Goal: Information Seeking & Learning: Find contact information

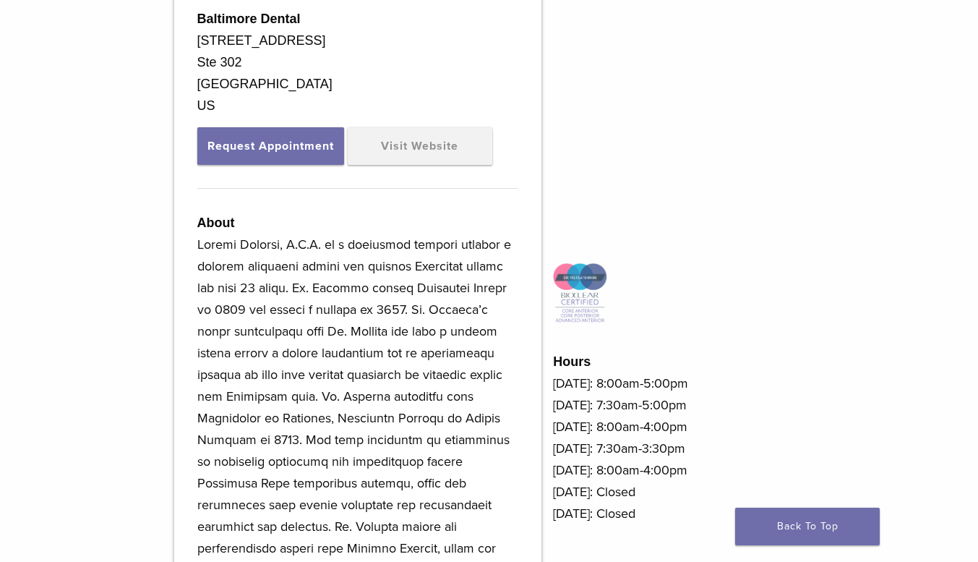
scroll to position [435, 0]
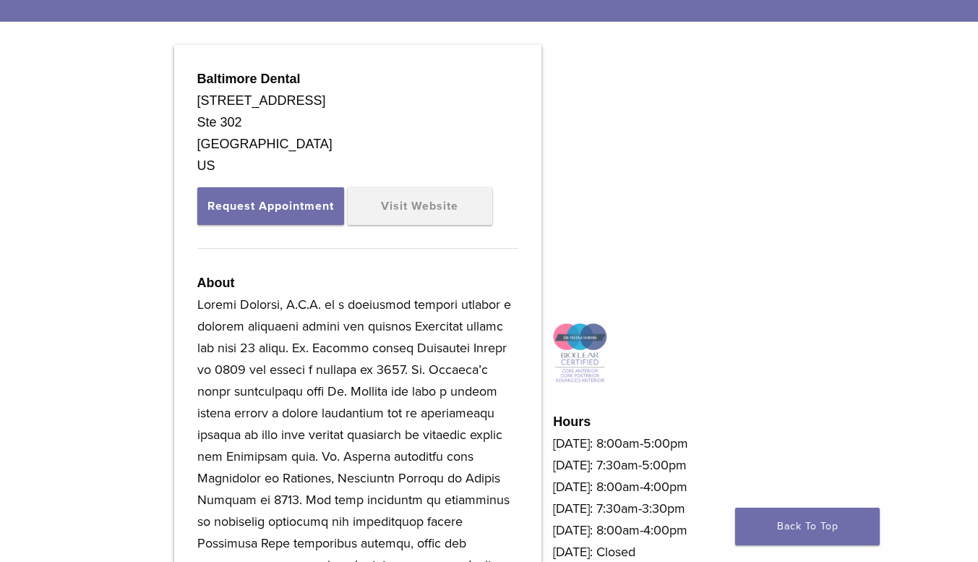
click at [390, 205] on link "Visit Website" at bounding box center [420, 206] width 145 height 38
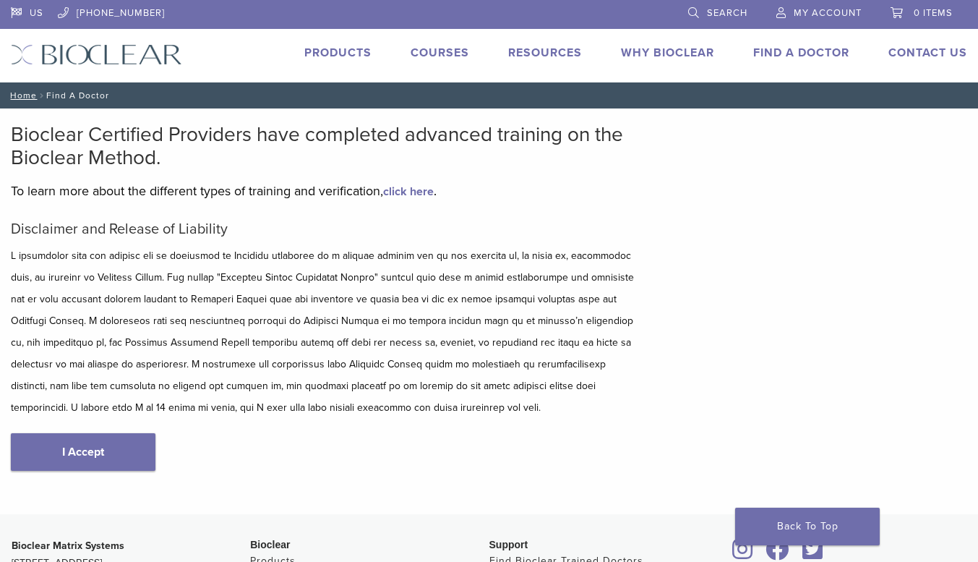
click at [73, 457] on link "I Accept" at bounding box center [83, 452] width 145 height 38
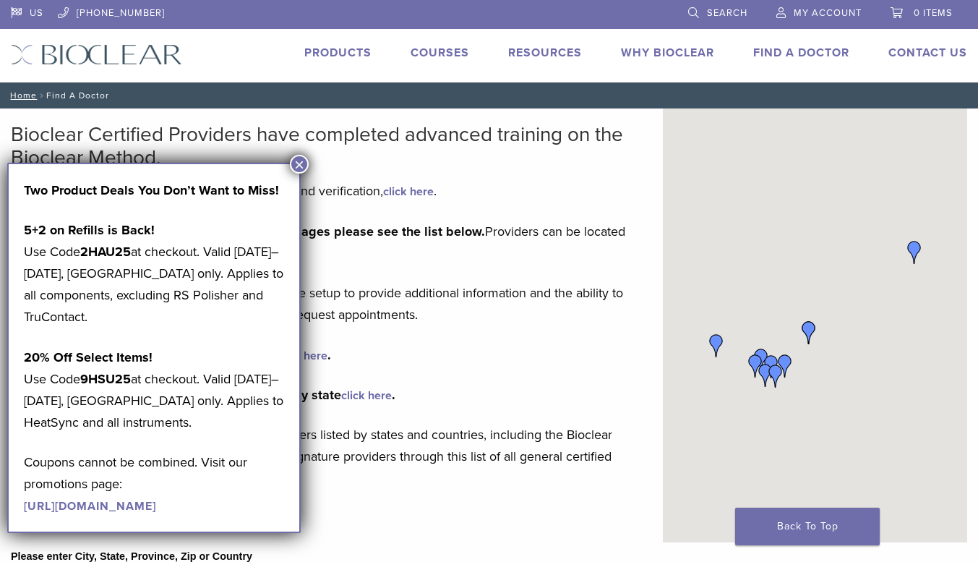
click at [297, 163] on button "×" at bounding box center [299, 164] width 19 height 19
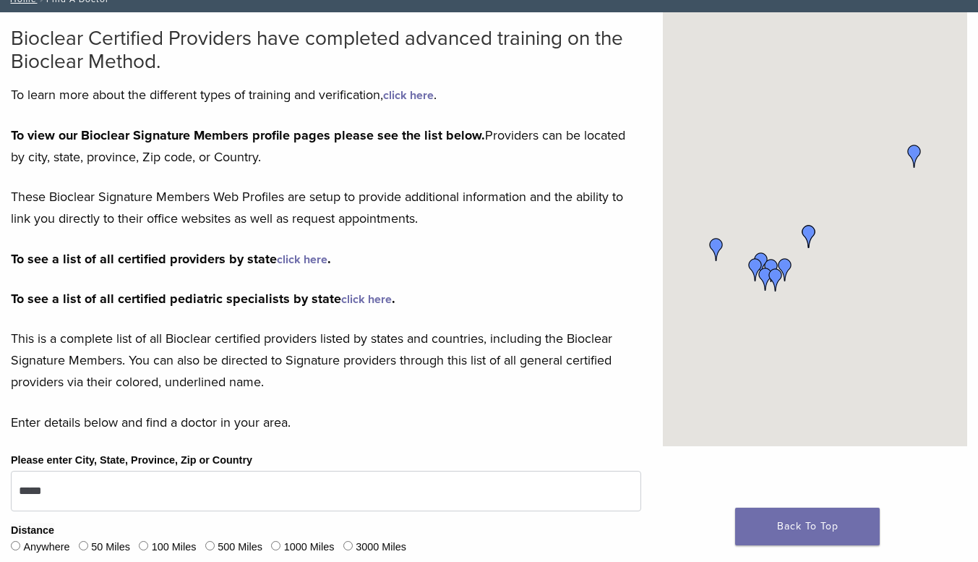
scroll to position [217, 0]
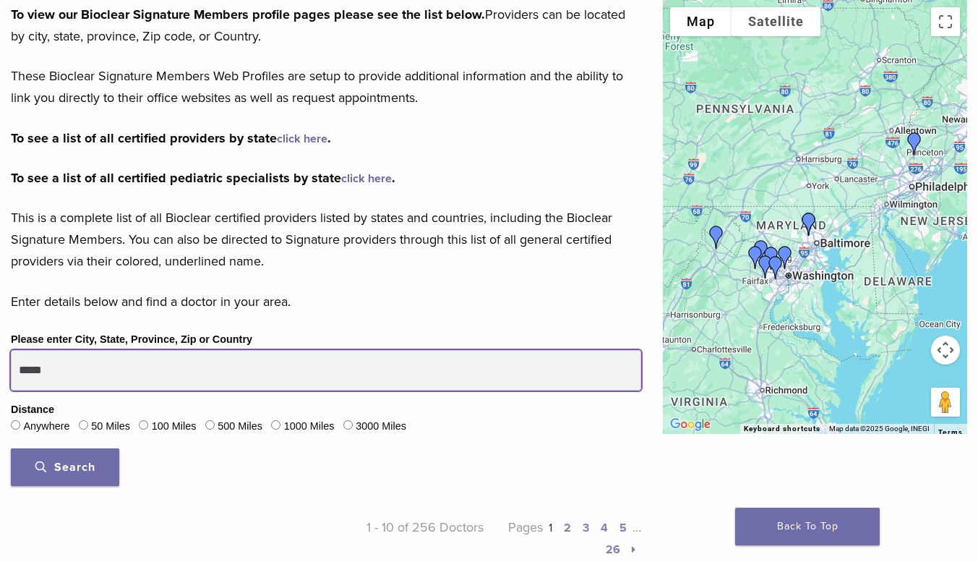
drag, startPoint x: 102, startPoint y: 373, endPoint x: 0, endPoint y: 406, distance: 107.2
click at [0, 406] on div "Please enter City, State, Province, Zip or Country ***** Distance Anywhere 50 M…" at bounding box center [326, 413] width 652 height 166
type input "**********"
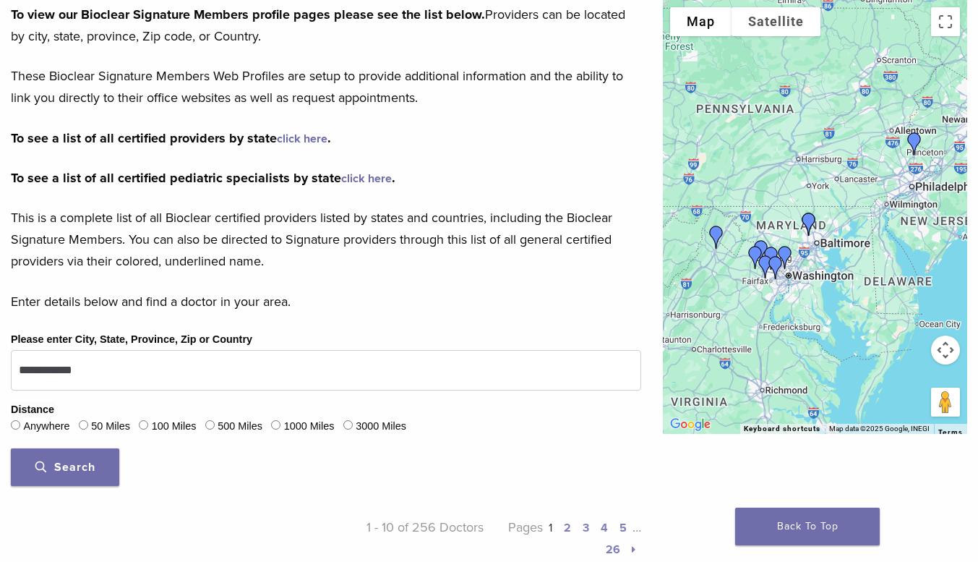
click at [93, 424] on div "50 Miles" at bounding box center [104, 426] width 51 height 19
click at [58, 477] on button "Search" at bounding box center [65, 467] width 108 height 38
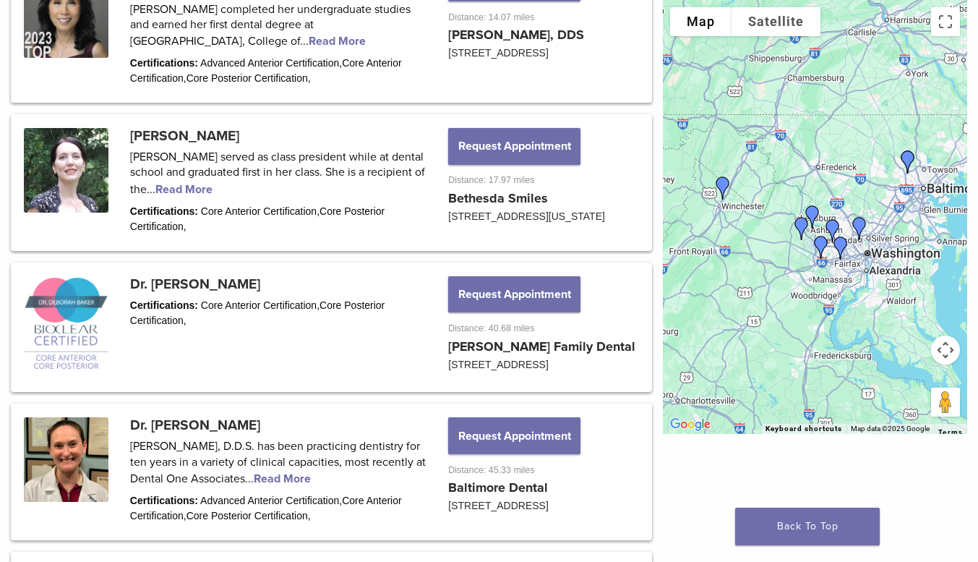
scroll to position [1446, 0]
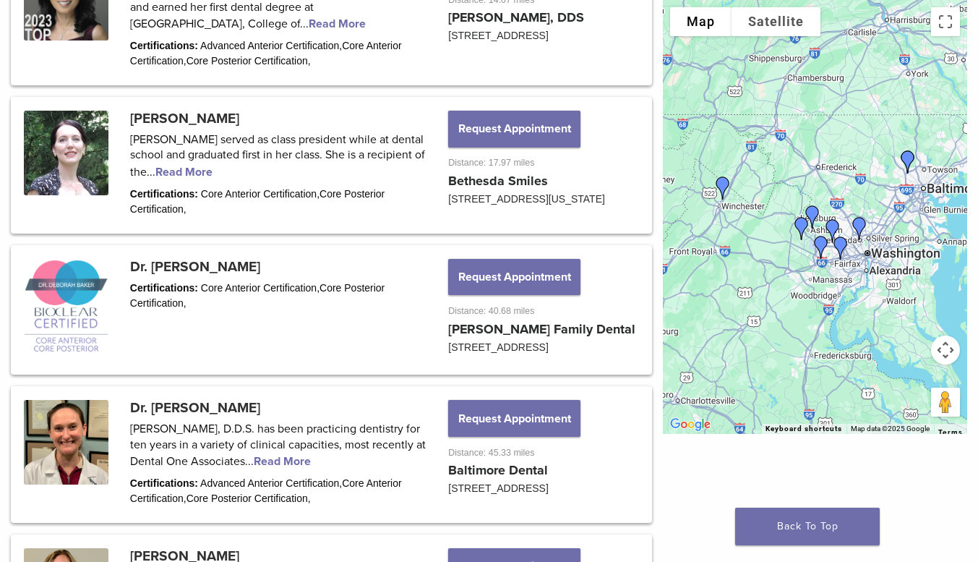
click at [163, 286] on link at bounding box center [331, 310] width 637 height 126
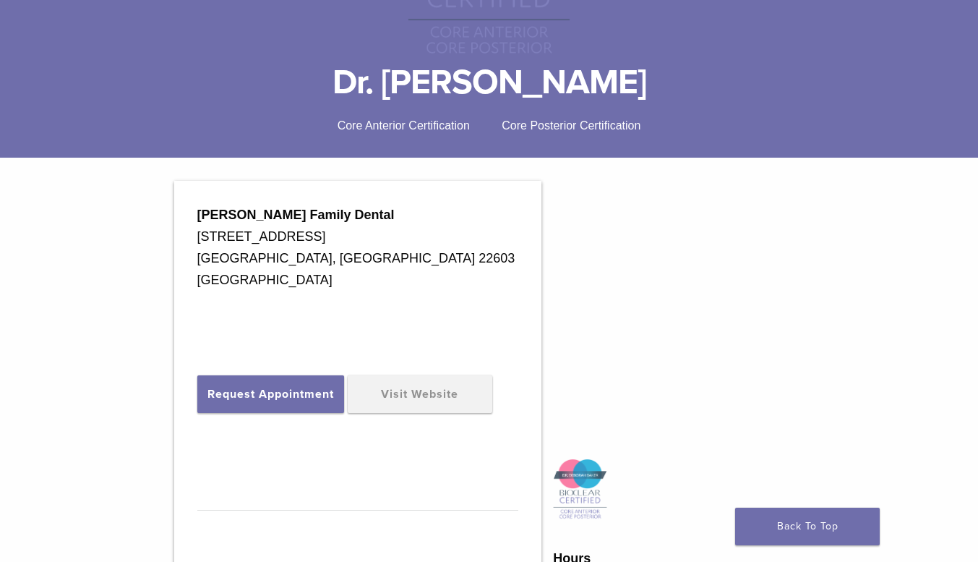
scroll to position [362, 0]
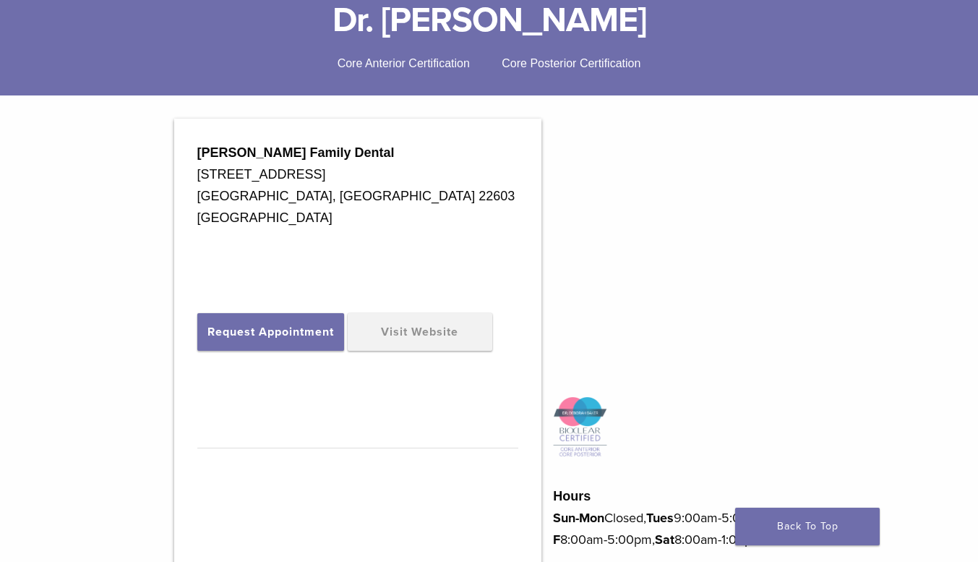
click at [420, 333] on link "Visit Website" at bounding box center [420, 332] width 145 height 38
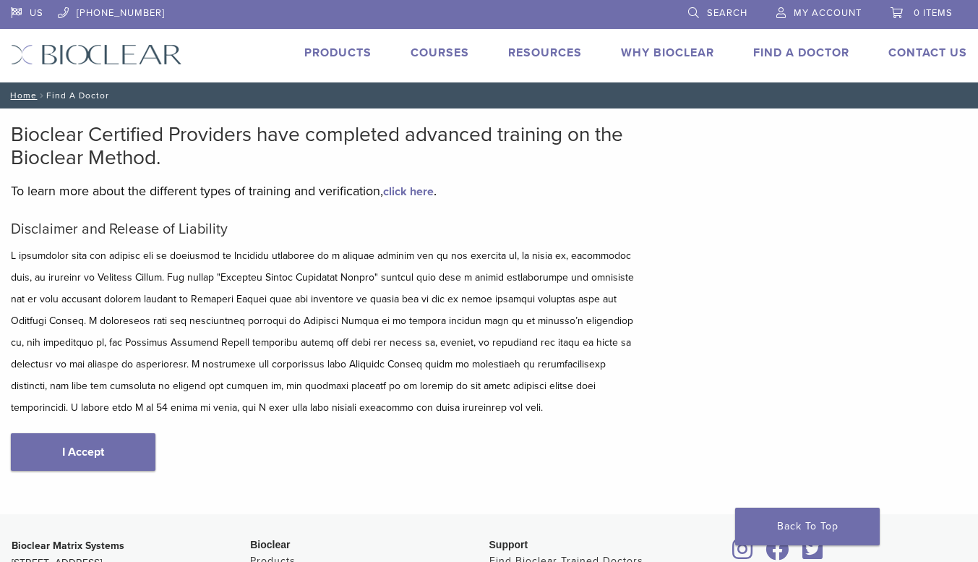
click at [86, 464] on link "I Accept" at bounding box center [83, 452] width 145 height 38
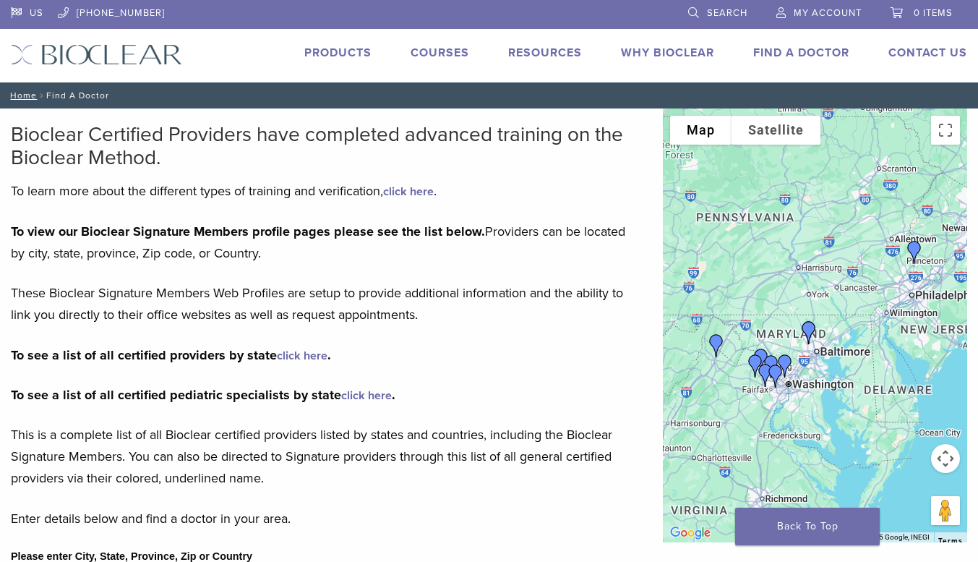
scroll to position [289, 0]
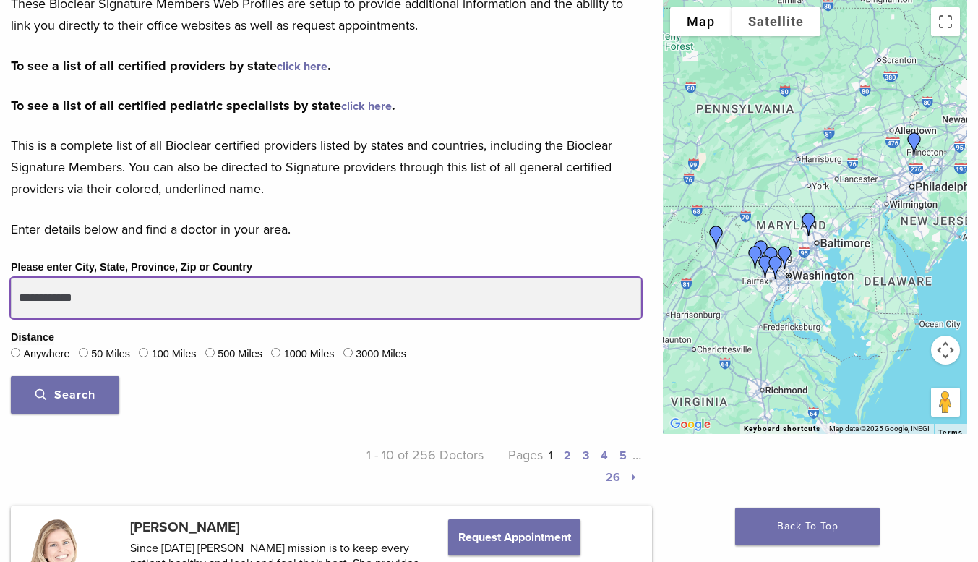
drag, startPoint x: 58, startPoint y: 306, endPoint x: 0, endPoint y: 315, distance: 58.5
click at [0, 315] on div "**********" at bounding box center [326, 341] width 652 height 166
type input "*****"
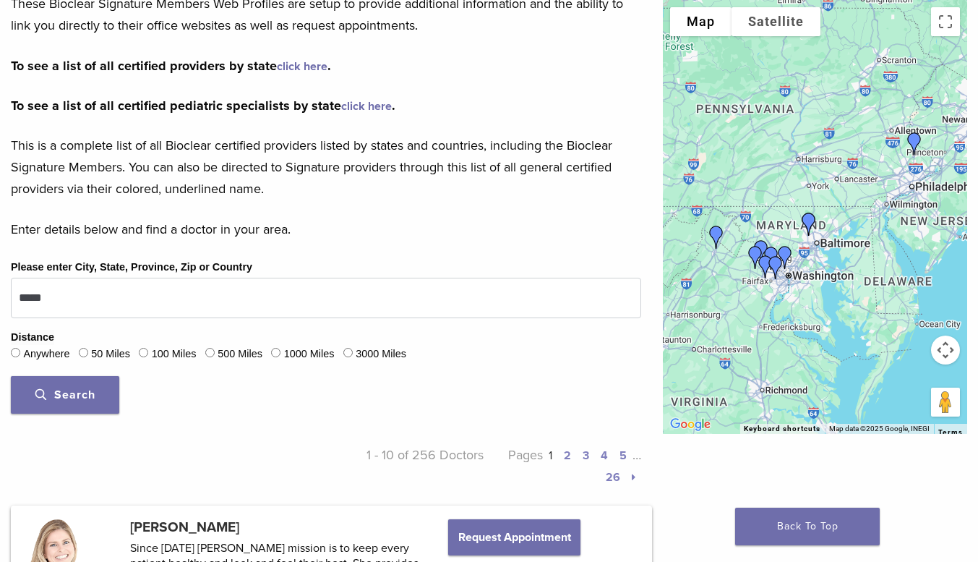
click at [166, 351] on label "100 Miles" at bounding box center [174, 354] width 45 height 16
click at [59, 410] on button "Search" at bounding box center [65, 395] width 108 height 38
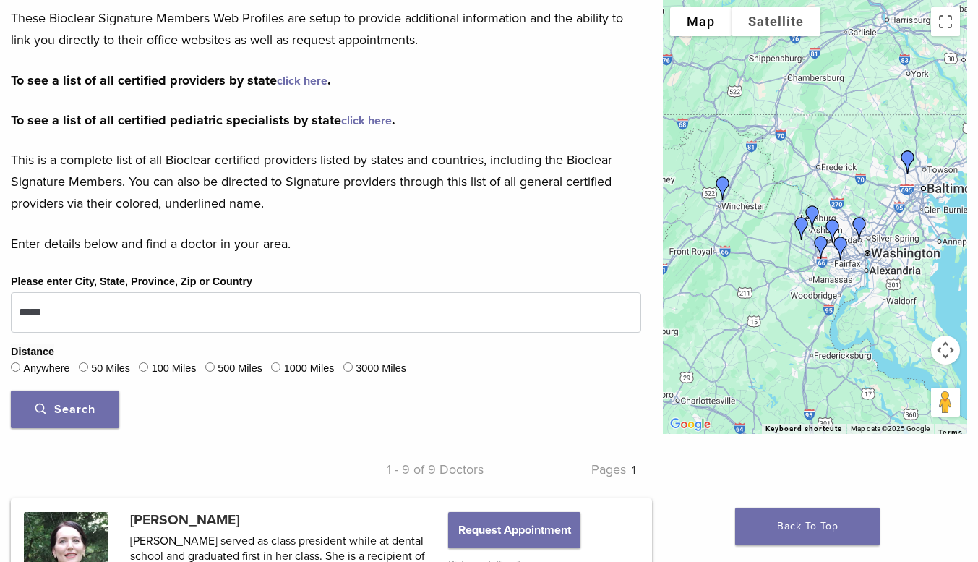
scroll to position [143, 0]
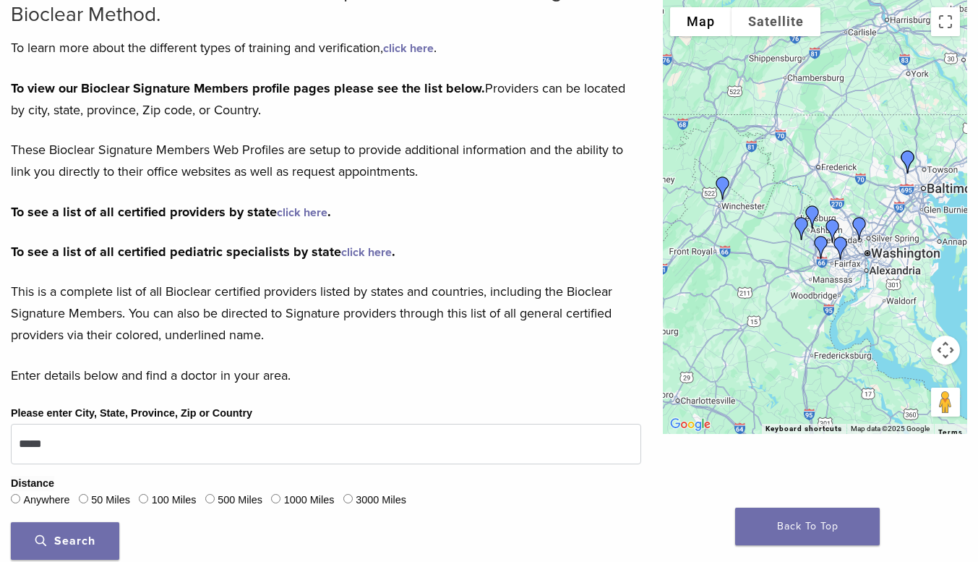
click at [306, 205] on link "click here" at bounding box center [302, 212] width 51 height 14
click at [297, 212] on link "click here" at bounding box center [302, 212] width 51 height 14
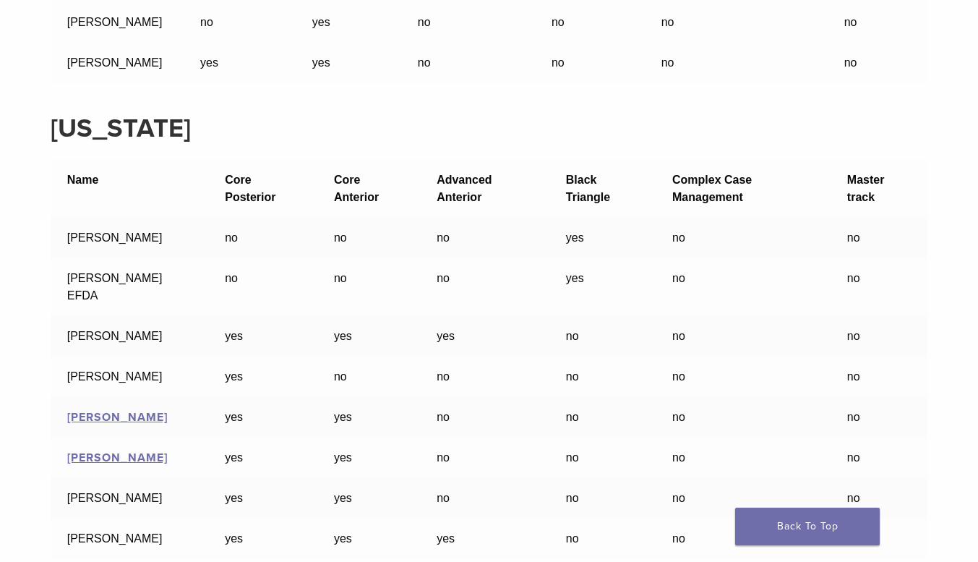
scroll to position [15330, 0]
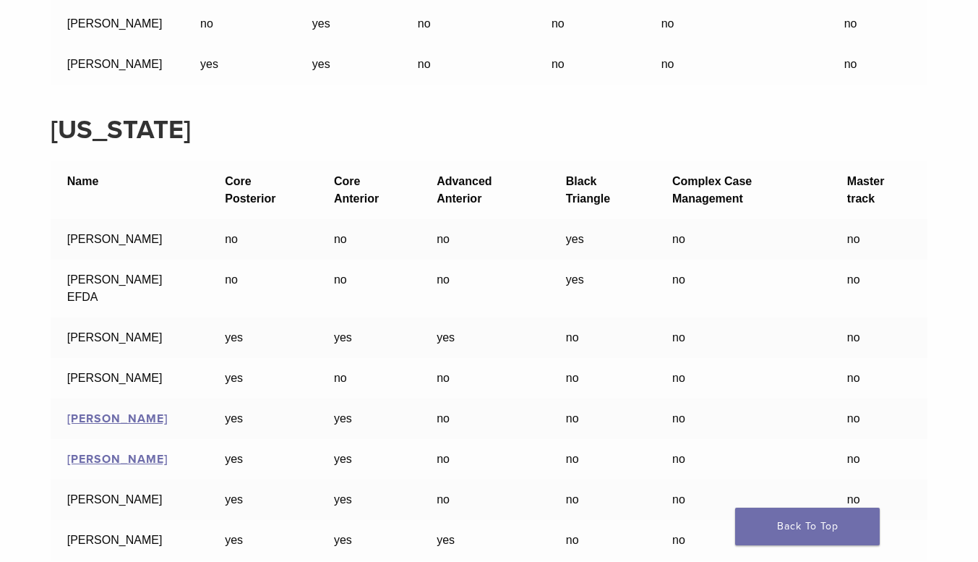
scroll to position [15330, 0]
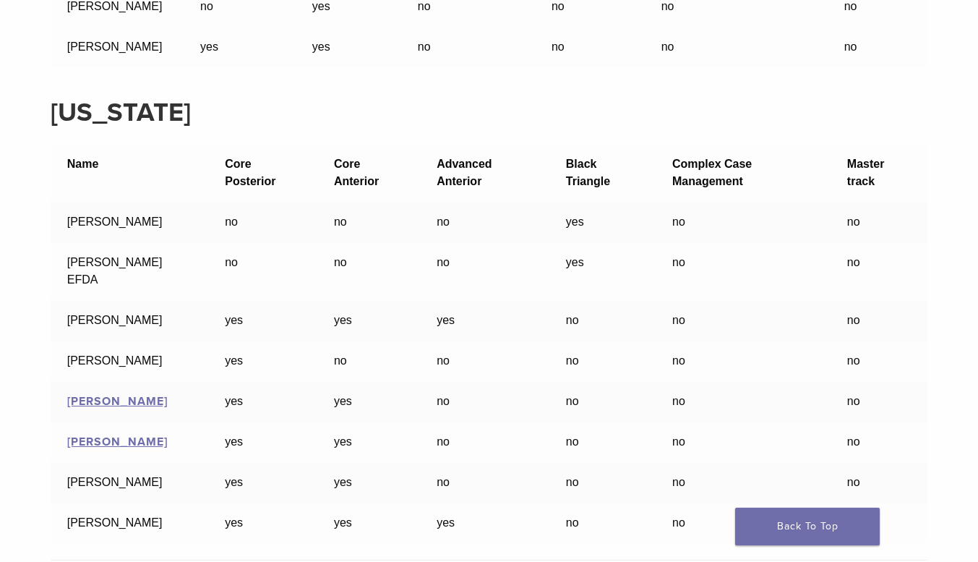
drag, startPoint x: 67, startPoint y: 429, endPoint x: 151, endPoint y: 430, distance: 84.6
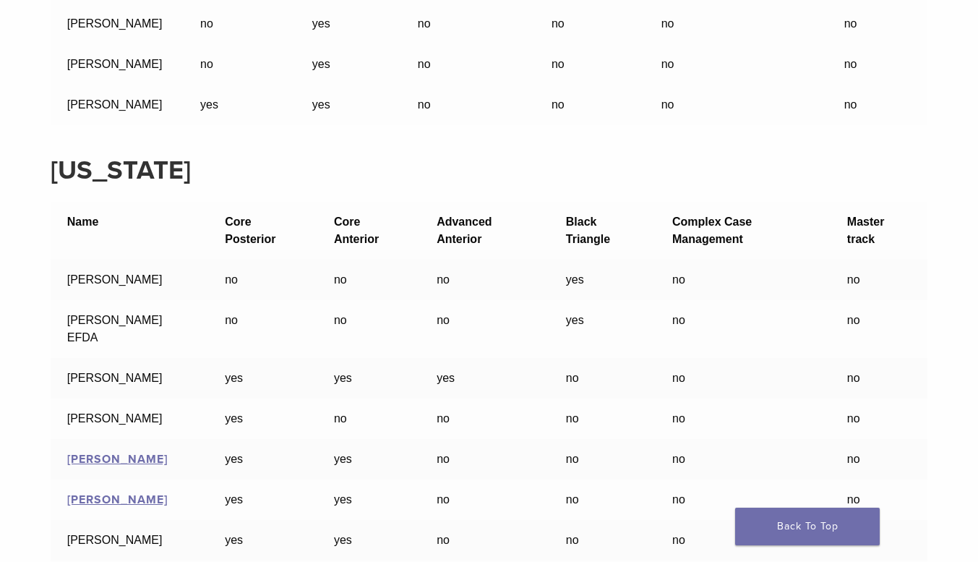
scroll to position [15257, 0]
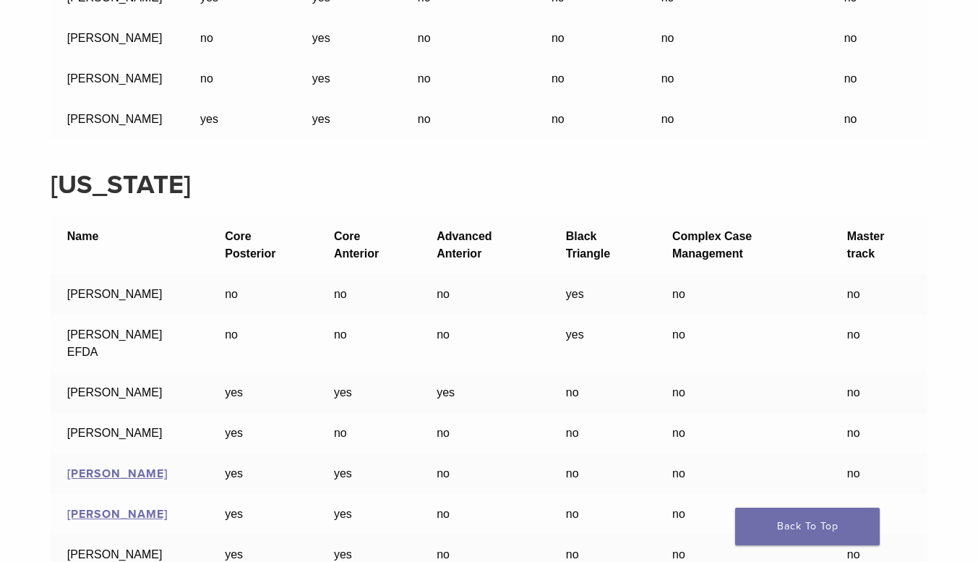
drag, startPoint x: 124, startPoint y: 340, endPoint x: 59, endPoint y: 325, distance: 67.5
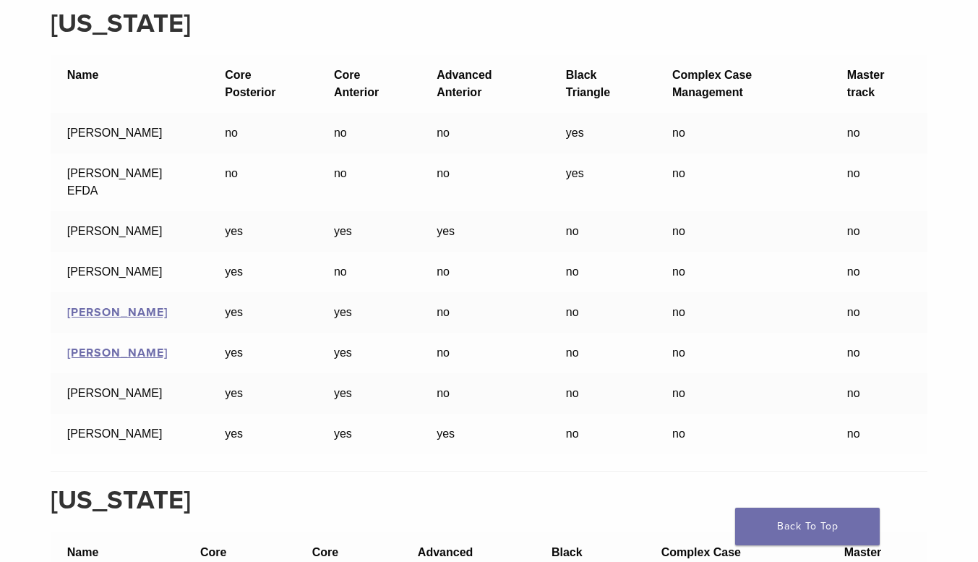
scroll to position [15402, 0]
